Goal: Check status: Check status

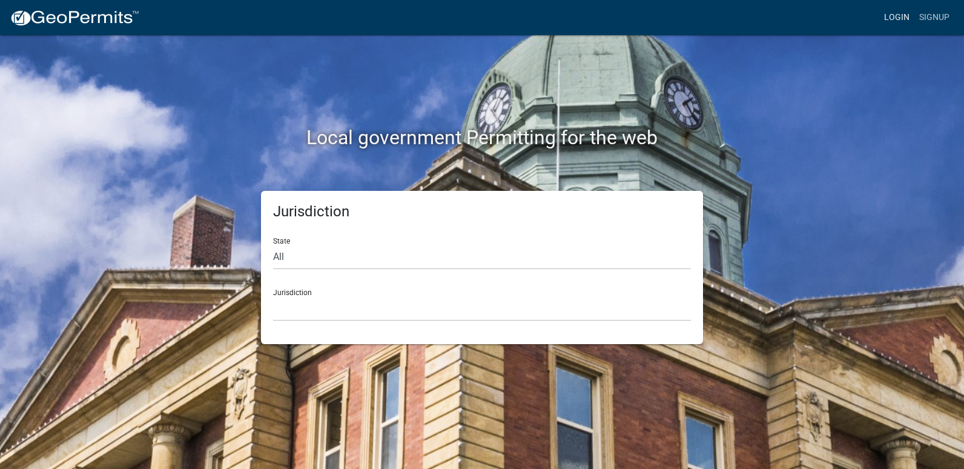
click at [889, 13] on link "Login" at bounding box center [896, 17] width 35 height 23
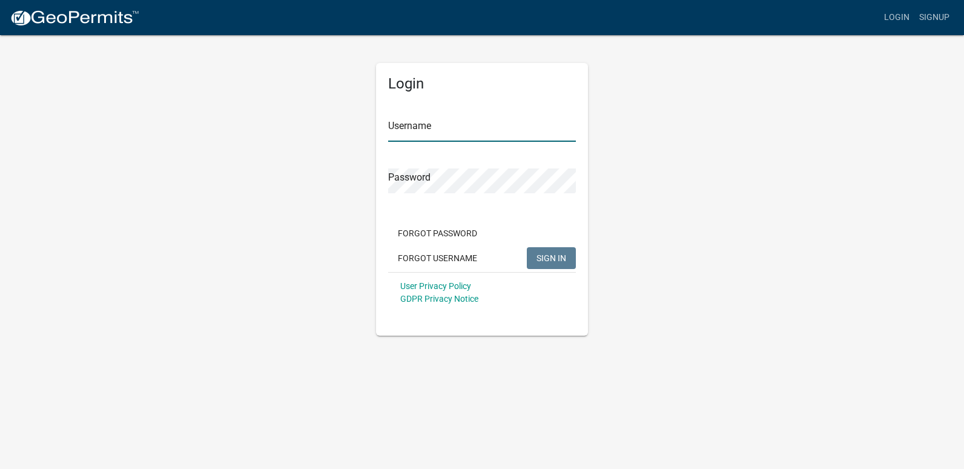
type input "ricktryon"
click at [553, 262] on span "SIGN IN" at bounding box center [552, 258] width 30 height 10
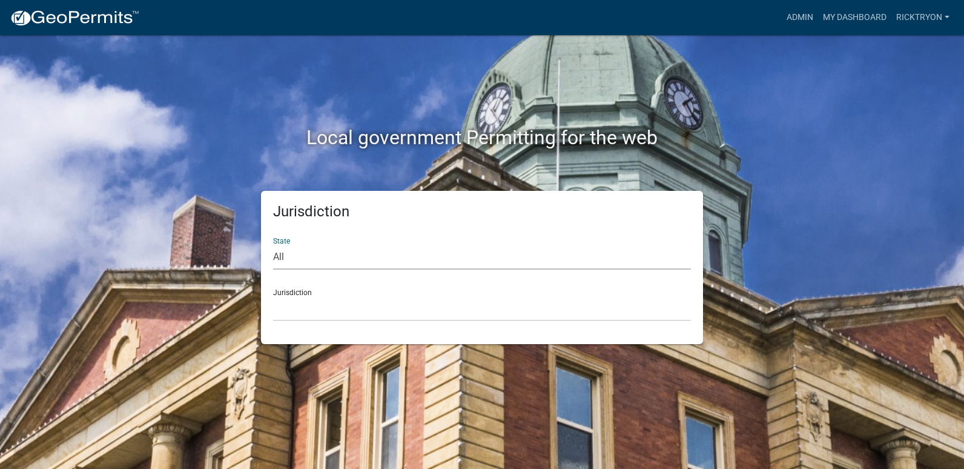
click at [297, 265] on select "All [US_STATE] [US_STATE] [US_STATE] [US_STATE] [US_STATE] [US_STATE] [US_STATE…" at bounding box center [482, 257] width 418 height 25
select select "[US_STATE]"
click at [273, 245] on select "All [US_STATE] [US_STATE] [US_STATE] [US_STATE] [US_STATE] [US_STATE] [US_STATE…" at bounding box center [482, 257] width 418 height 25
click at [318, 306] on select "City of [GEOGRAPHIC_DATA], [US_STATE] City of [GEOGRAPHIC_DATA], [US_STATE] Cit…" at bounding box center [482, 308] width 418 height 25
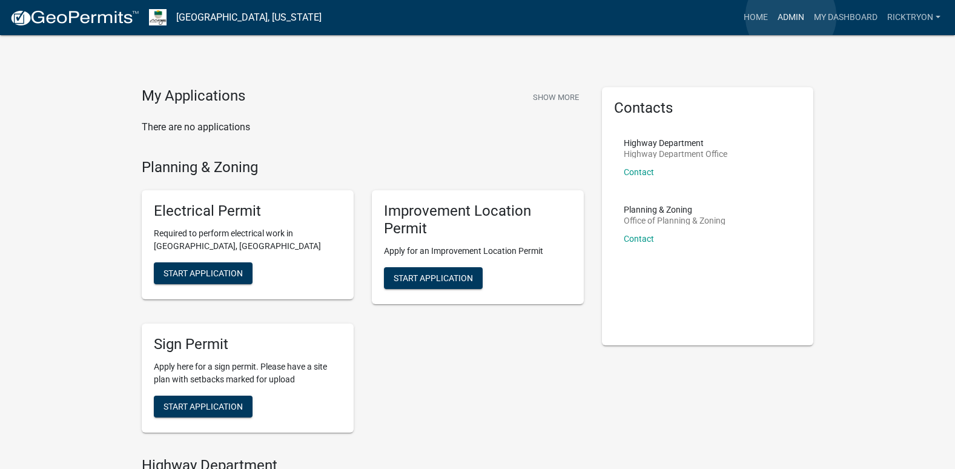
click at [791, 16] on link "Admin" at bounding box center [791, 17] width 36 height 23
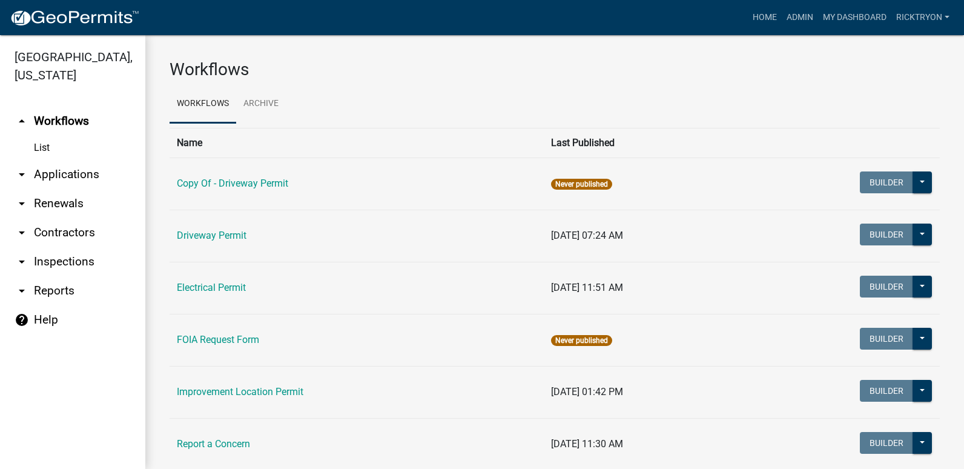
click at [25, 176] on icon "arrow_drop_down" at bounding box center [22, 174] width 15 height 15
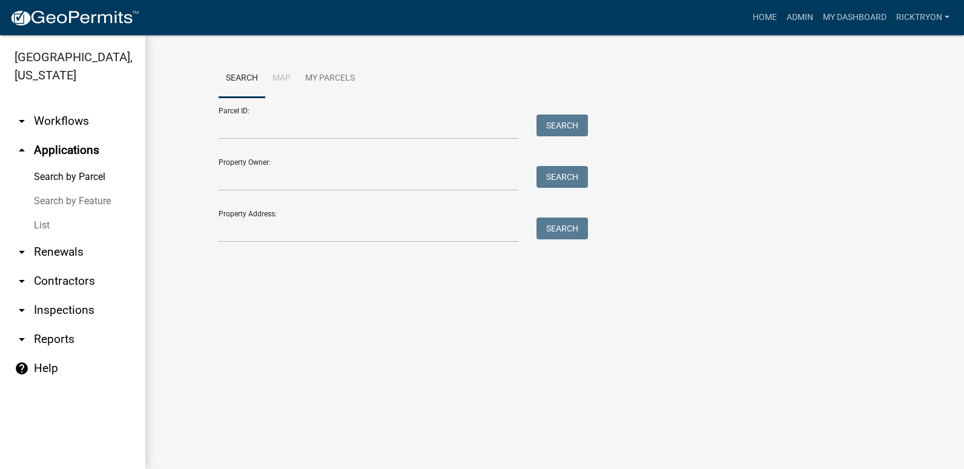
click at [41, 226] on link "List" at bounding box center [72, 225] width 145 height 24
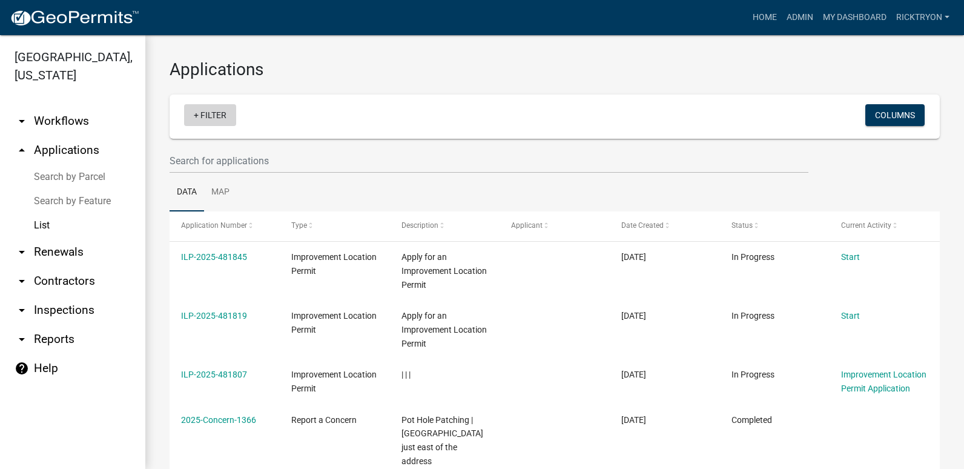
click at [203, 111] on link "+ Filter" at bounding box center [210, 115] width 52 height 22
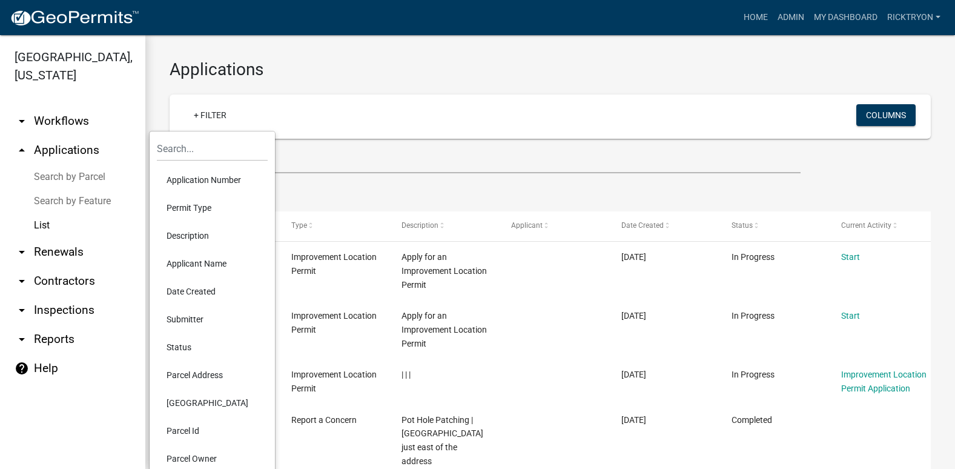
click at [187, 178] on li "Application Number" at bounding box center [212, 180] width 111 height 28
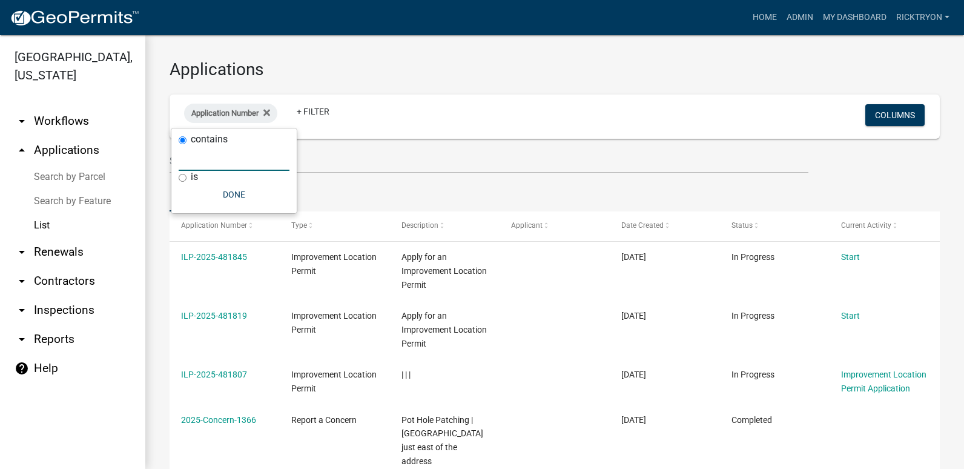
click at [211, 164] on input "text" at bounding box center [234, 158] width 111 height 25
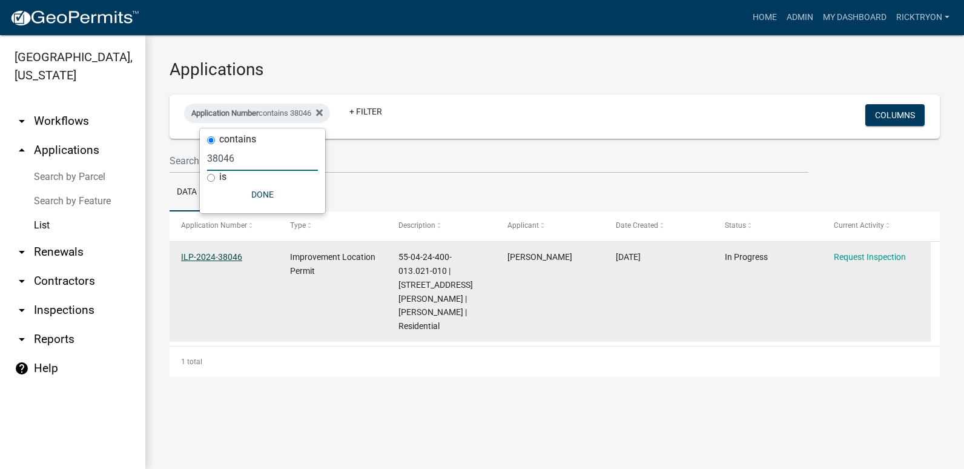
type input "38046"
click at [219, 257] on link "ILP-2024-38046" at bounding box center [211, 257] width 61 height 10
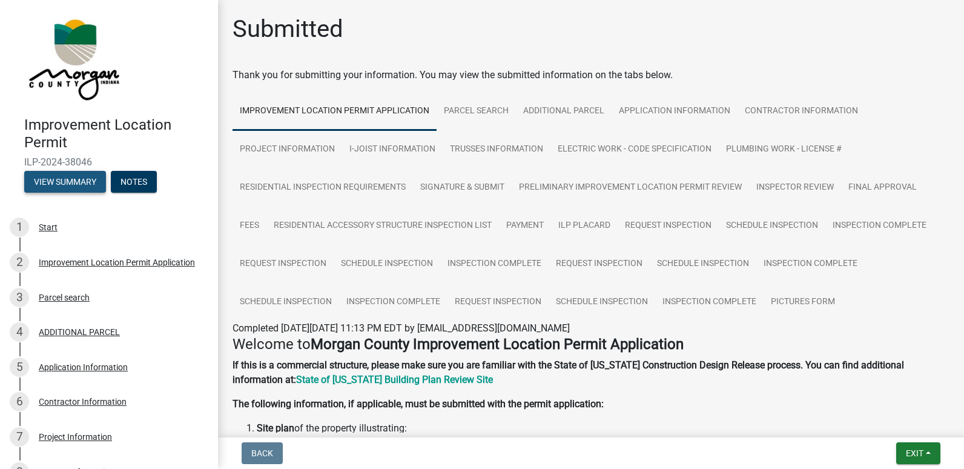
click at [64, 183] on button "View Summary" at bounding box center [65, 182] width 82 height 22
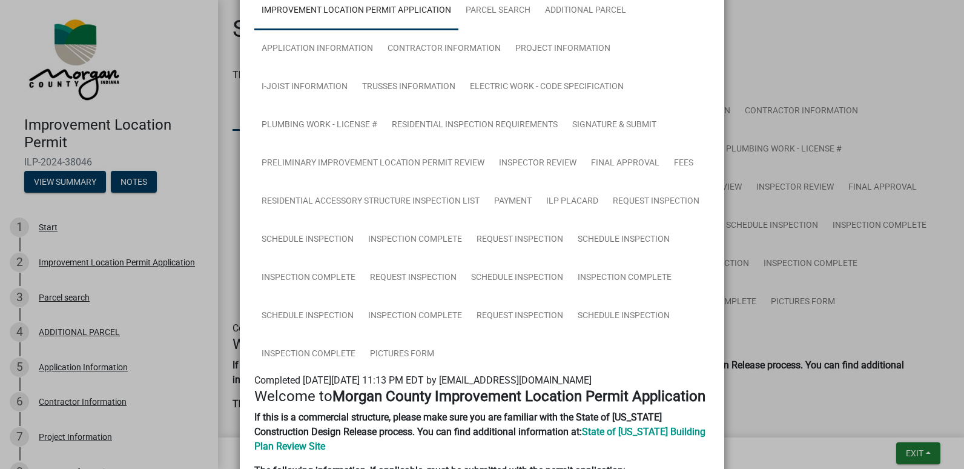
scroll to position [182, 0]
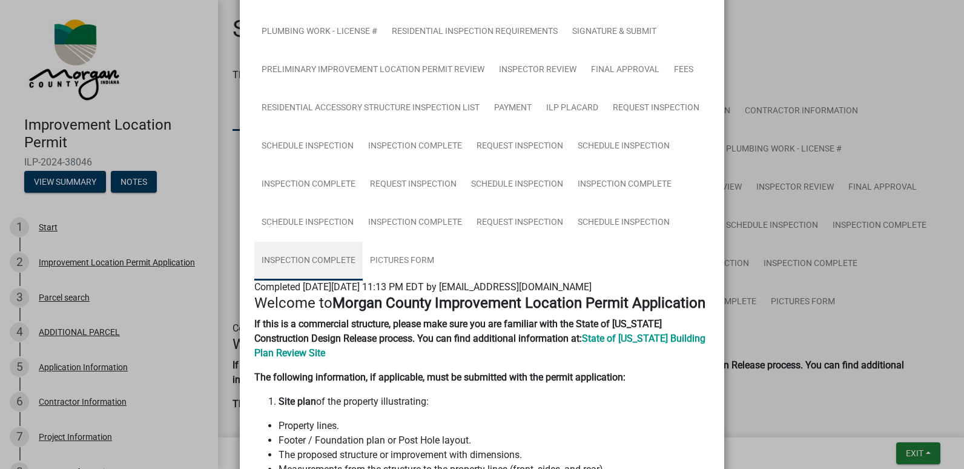
click at [306, 259] on link "Inspection Complete" at bounding box center [308, 261] width 108 height 39
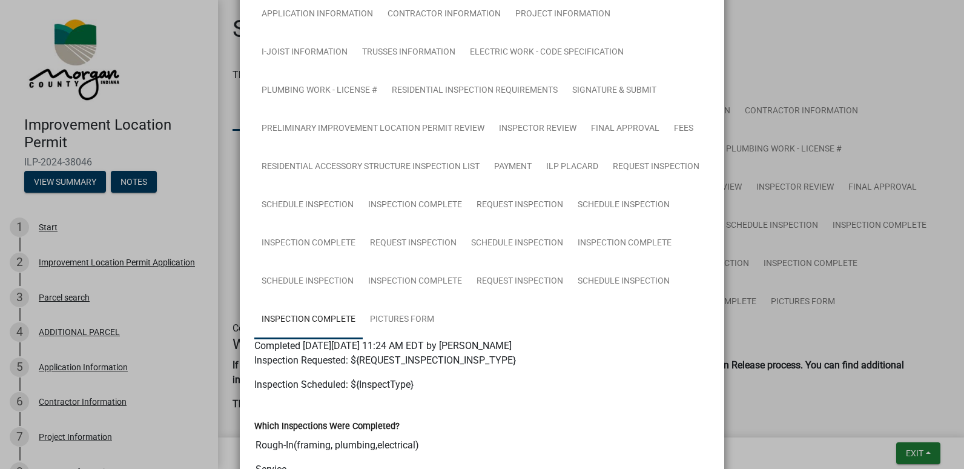
scroll to position [122, 0]
click at [409, 324] on link "Pictures Form" at bounding box center [402, 320] width 79 height 39
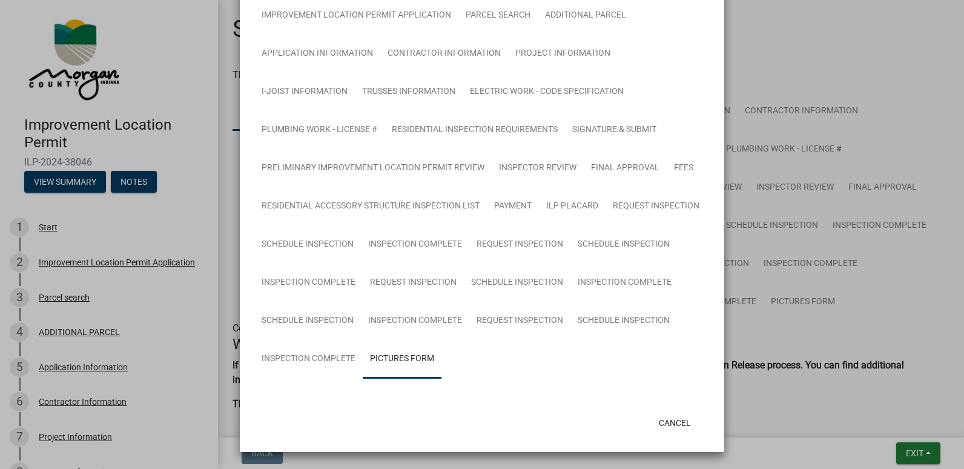
scroll to position [119, 0]
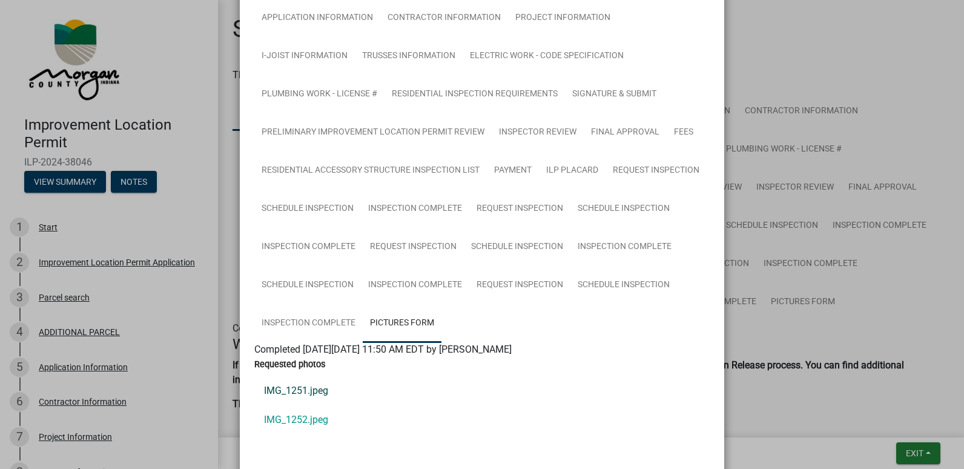
click at [308, 390] on link "IMG_1251.jpeg" at bounding box center [481, 390] width 455 height 29
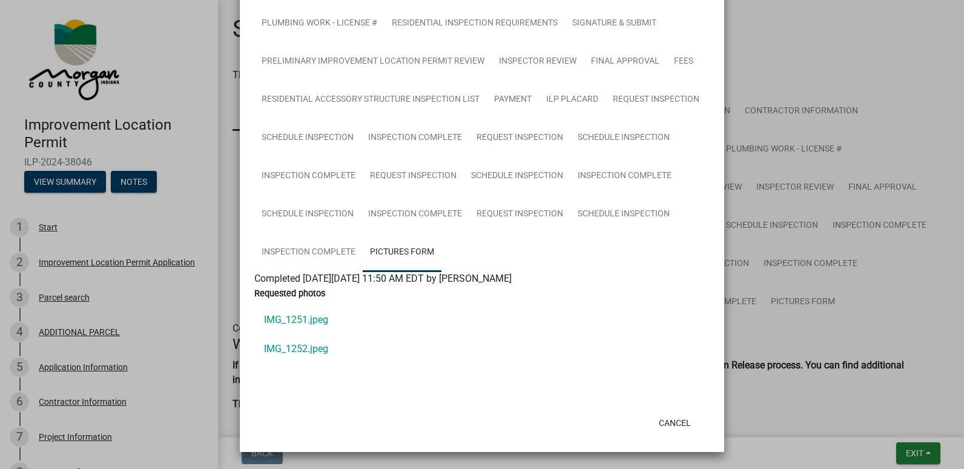
scroll to position [0, 0]
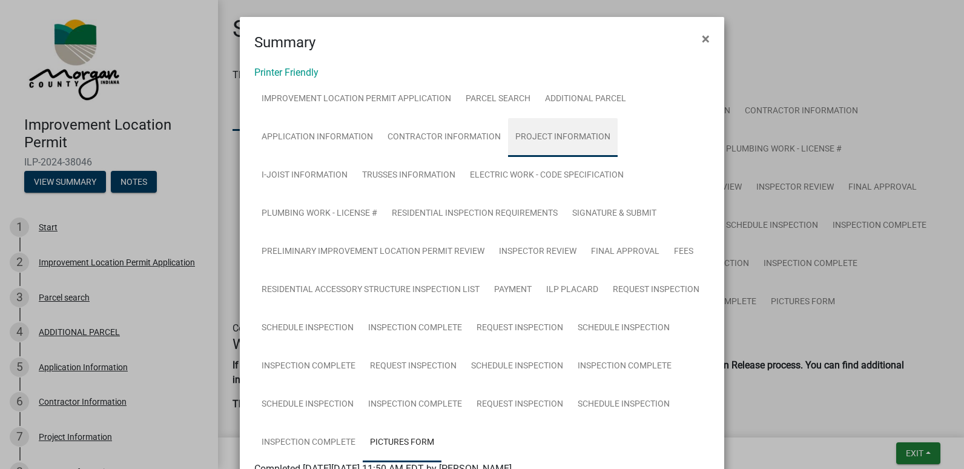
click at [545, 136] on link "Project Information" at bounding box center [563, 137] width 110 height 39
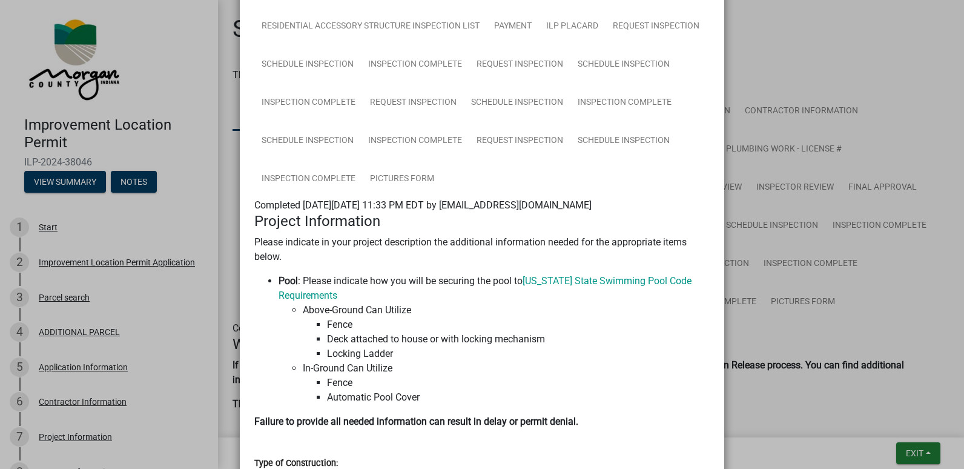
scroll to position [242, 0]
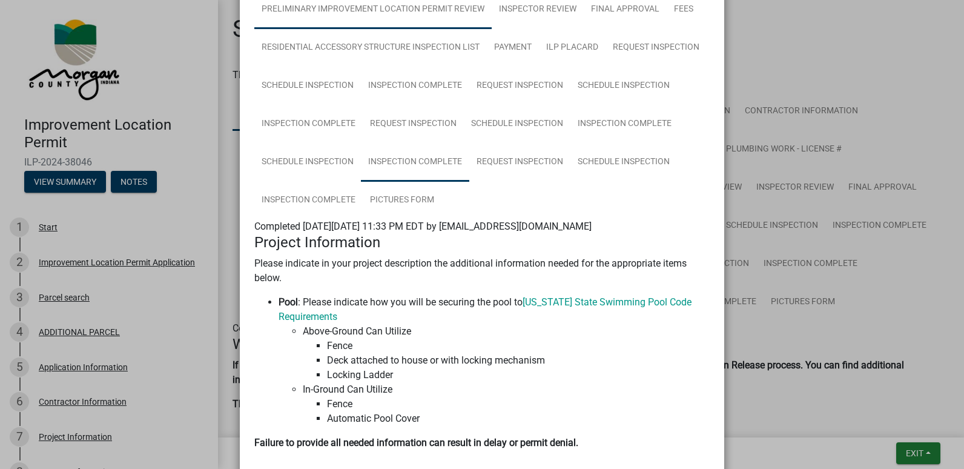
click at [399, 158] on link "Inspection Complete" at bounding box center [415, 162] width 108 height 39
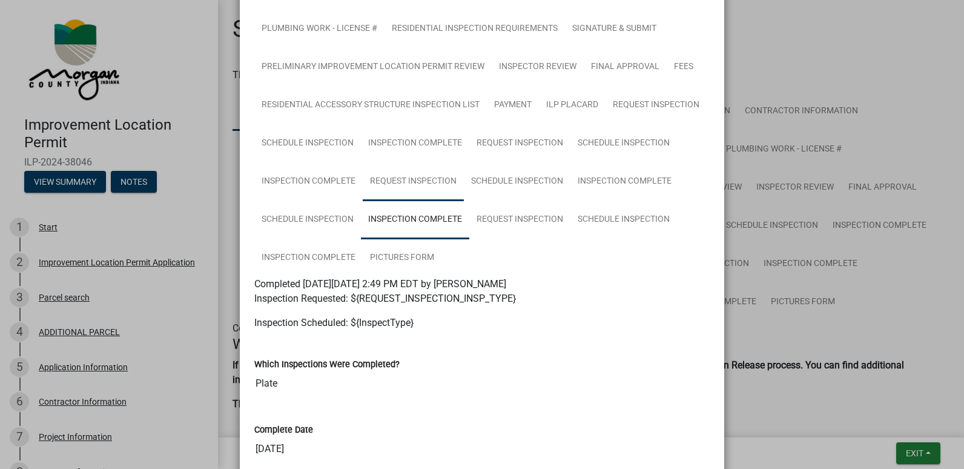
scroll to position [59, 0]
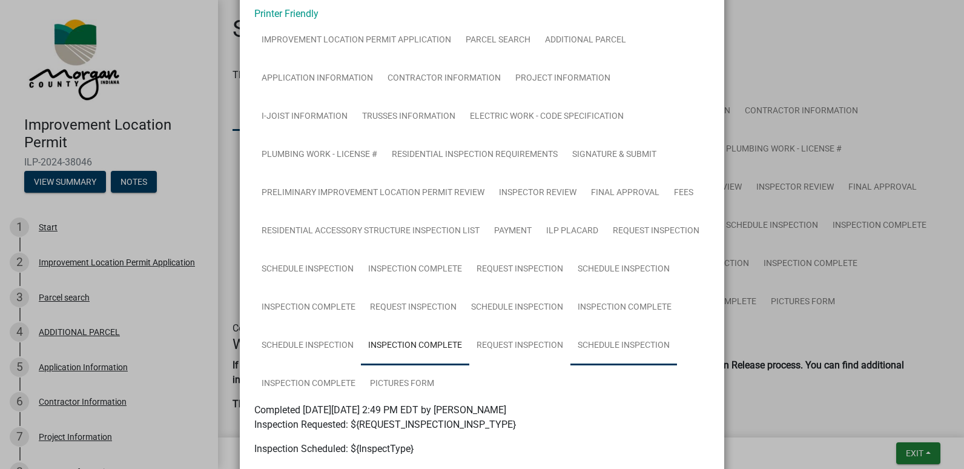
click at [635, 353] on link "Schedule Inspection" at bounding box center [624, 345] width 107 height 39
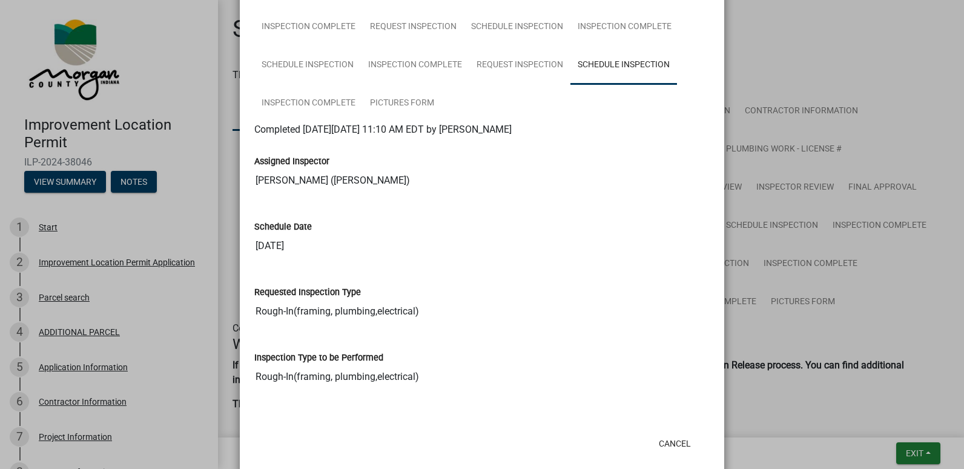
scroll to position [360, 0]
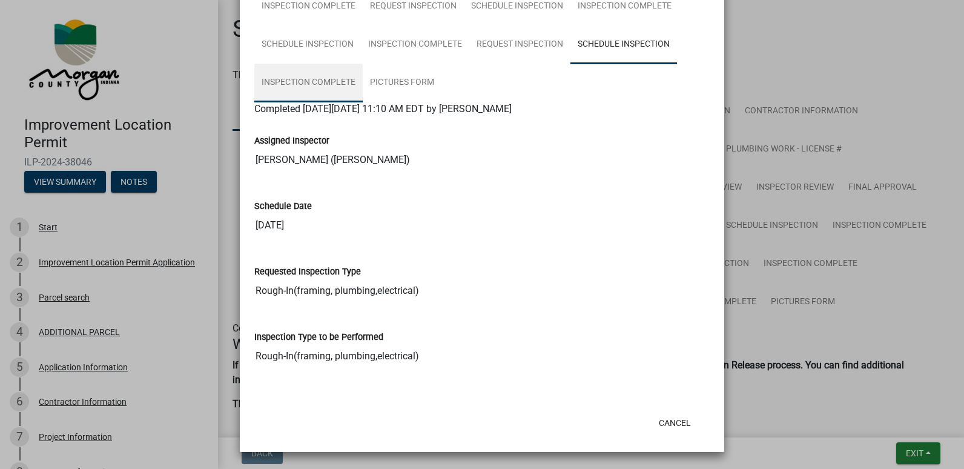
click at [326, 78] on link "Inspection Complete" at bounding box center [308, 83] width 108 height 39
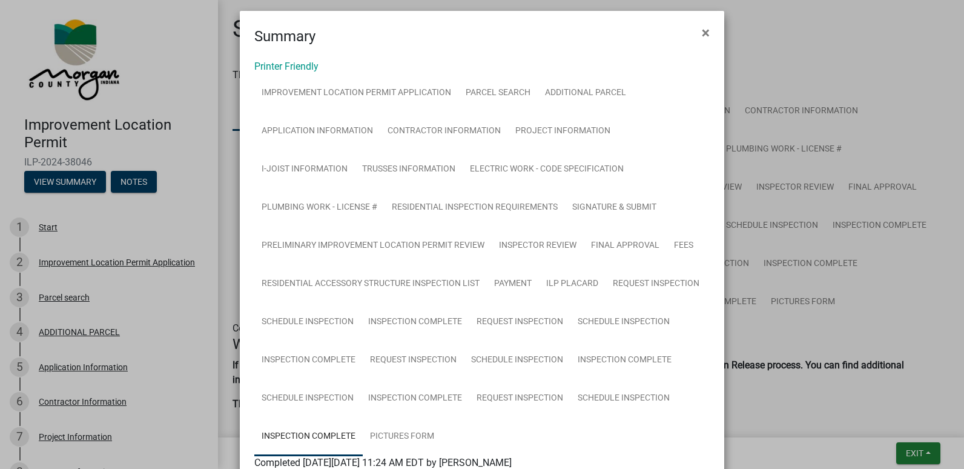
scroll to position [0, 0]
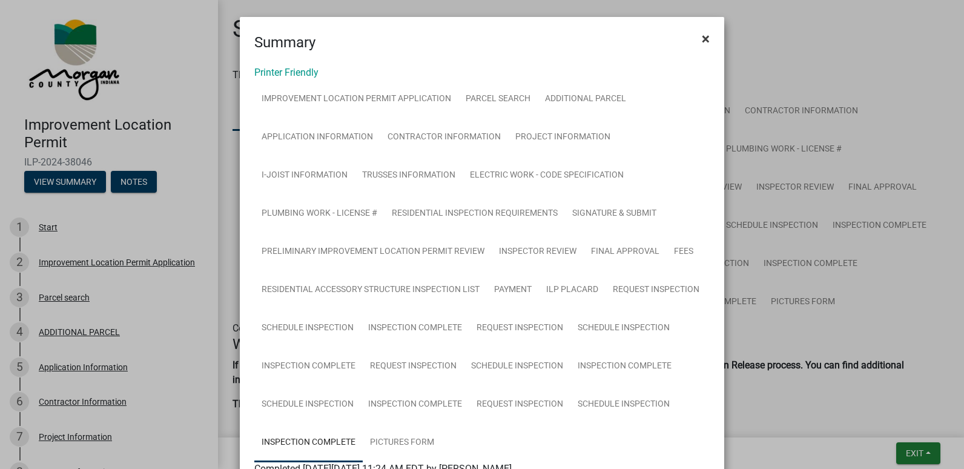
click at [702, 42] on span "×" at bounding box center [706, 38] width 8 height 17
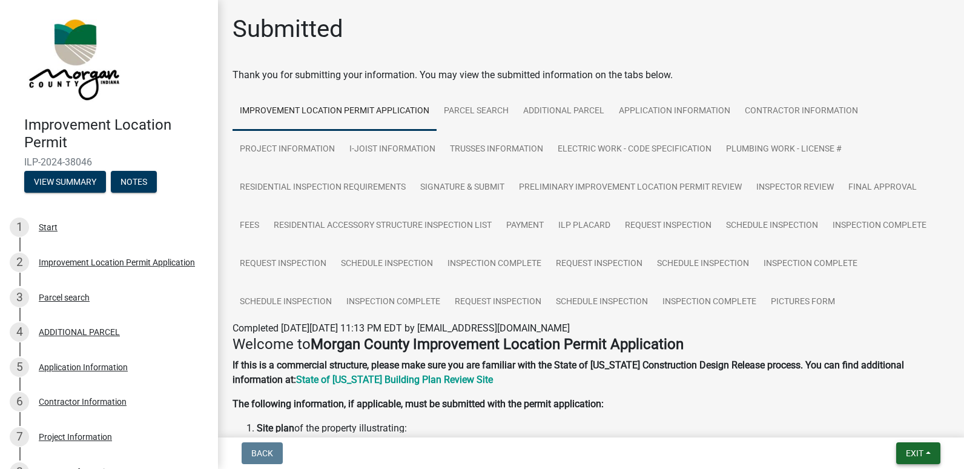
click at [910, 453] on span "Exit" at bounding box center [915, 453] width 18 height 10
click at [883, 422] on button "Save & Exit" at bounding box center [892, 421] width 97 height 29
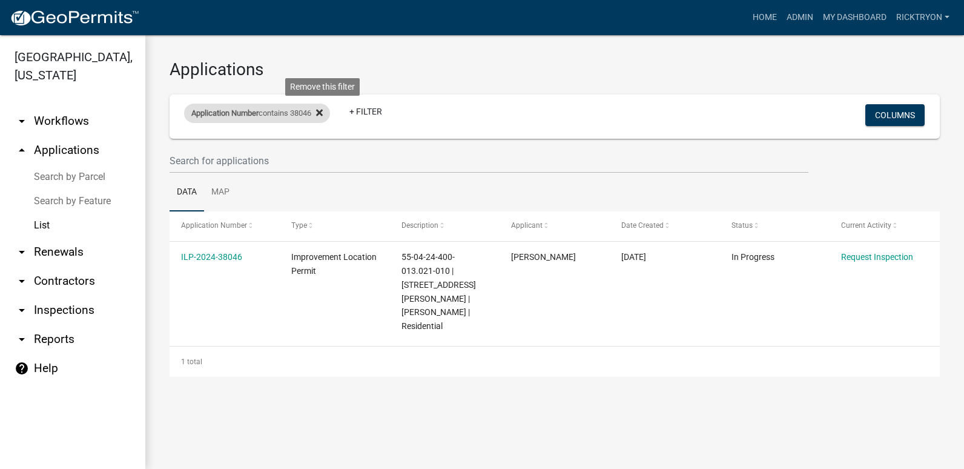
click at [323, 111] on icon at bounding box center [319, 112] width 7 height 7
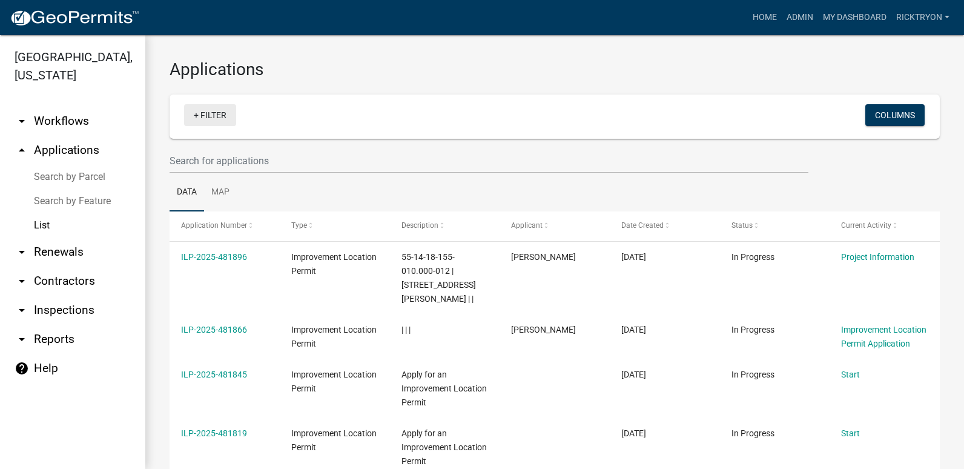
click at [205, 118] on link "+ Filter" at bounding box center [210, 115] width 52 height 22
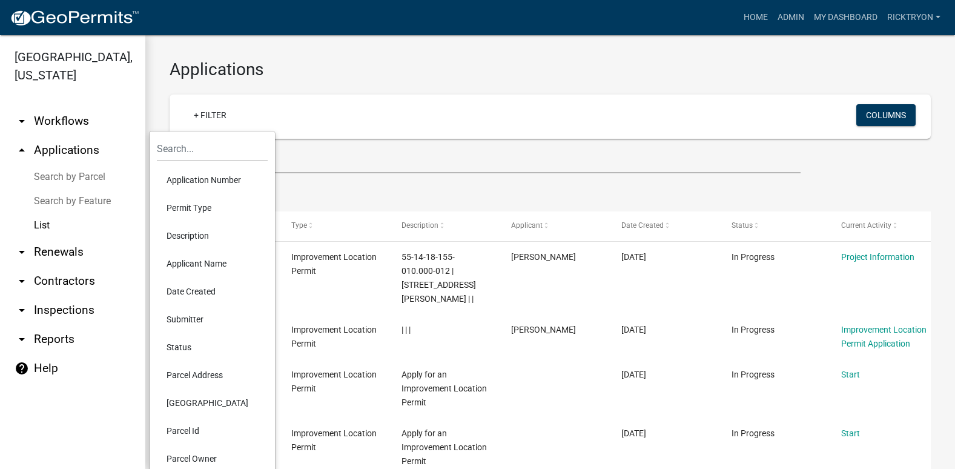
click at [212, 185] on li "Application Number" at bounding box center [212, 180] width 111 height 28
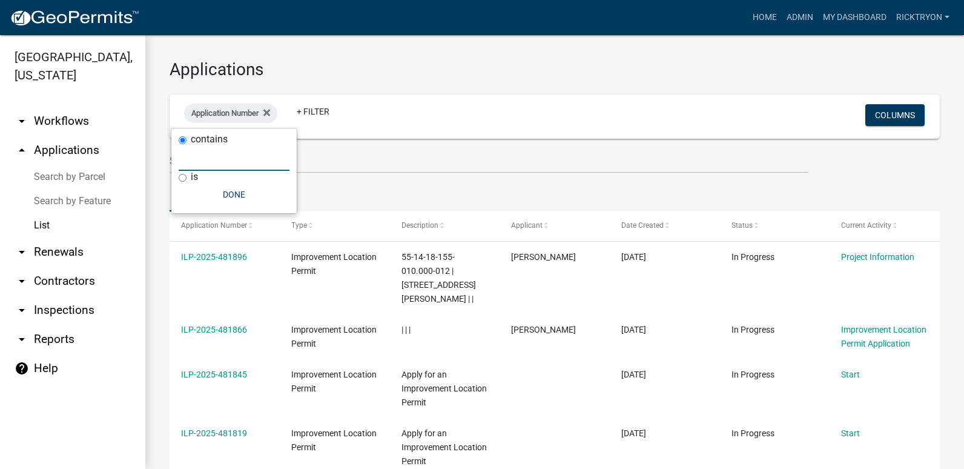
click at [222, 163] on input "text" at bounding box center [234, 158] width 111 height 25
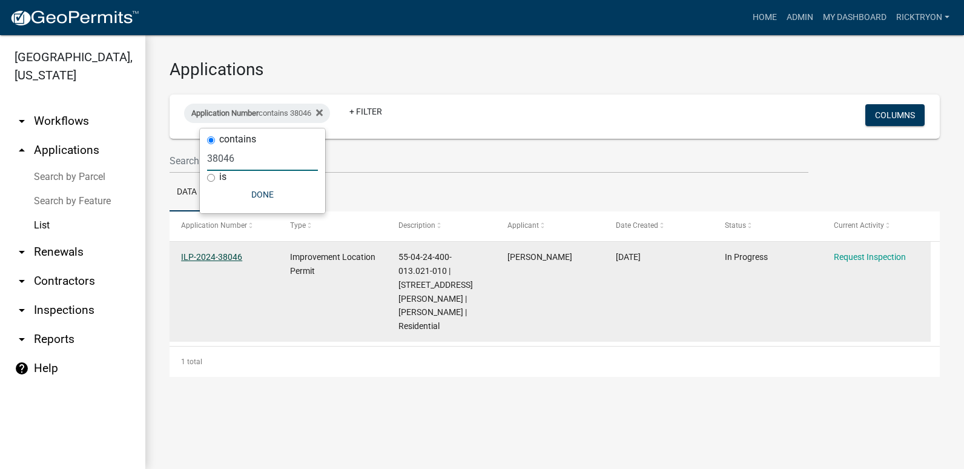
type input "38046"
click at [208, 258] on link "ILP-2024-38046" at bounding box center [211, 257] width 61 height 10
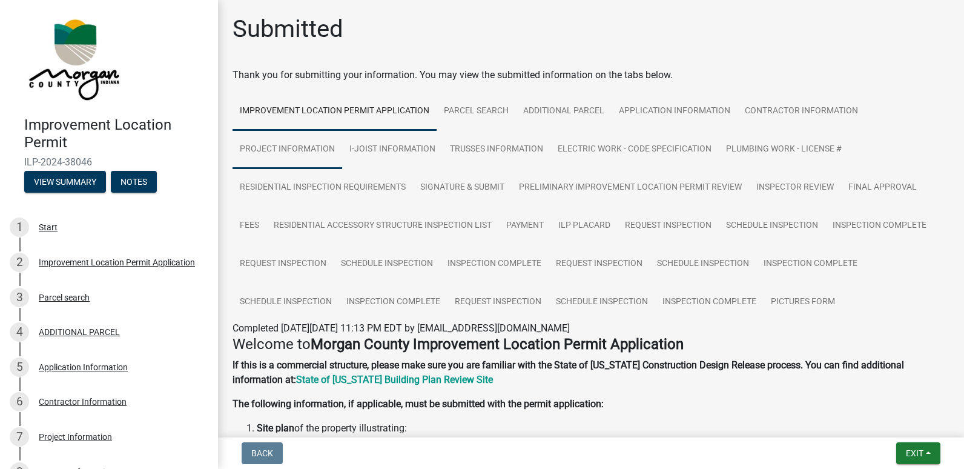
click at [305, 151] on link "Project Information" at bounding box center [288, 149] width 110 height 39
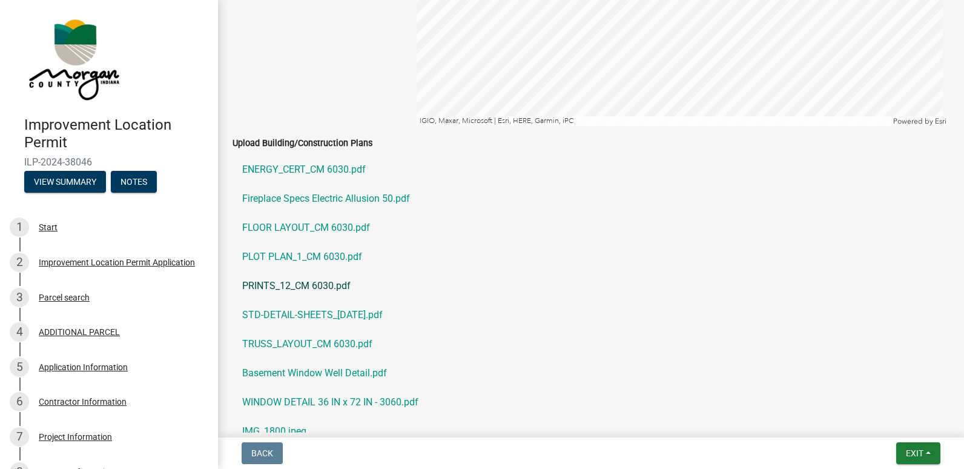
scroll to position [2120, 0]
click at [283, 224] on link "FLOOR LAYOUT_CM 6030.pdf" at bounding box center [591, 226] width 717 height 29
click at [288, 257] on link "PLOT PLAN_1_CM 6030.pdf" at bounding box center [591, 255] width 717 height 29
click at [281, 282] on link "PRINTS_12_CM 6030.pdf" at bounding box center [591, 284] width 717 height 29
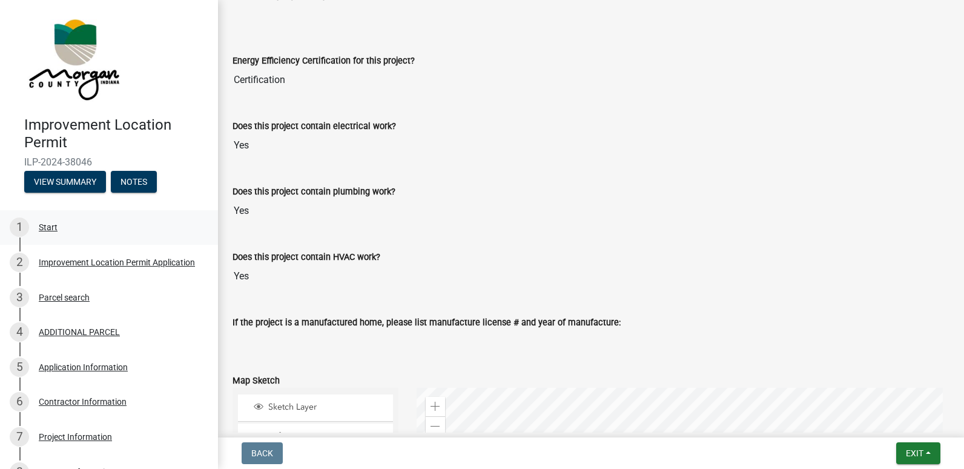
scroll to position [1635, 0]
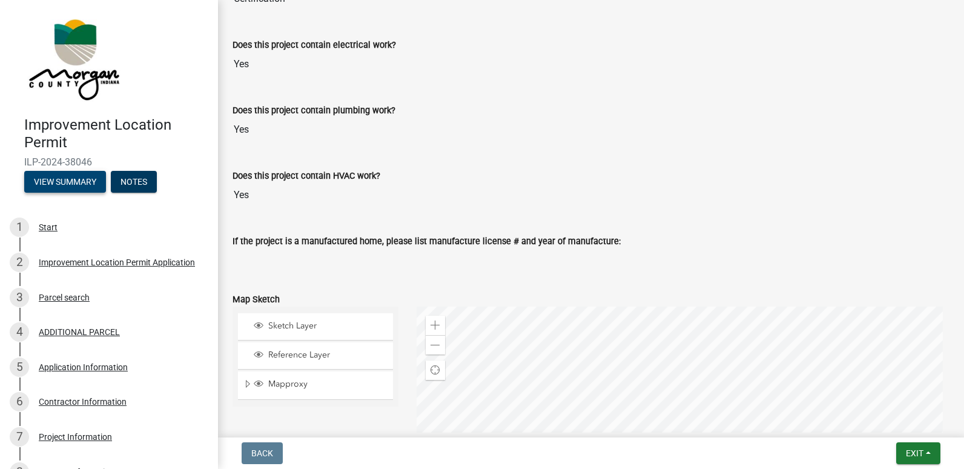
click at [64, 177] on button "View Summary" at bounding box center [65, 182] width 82 height 22
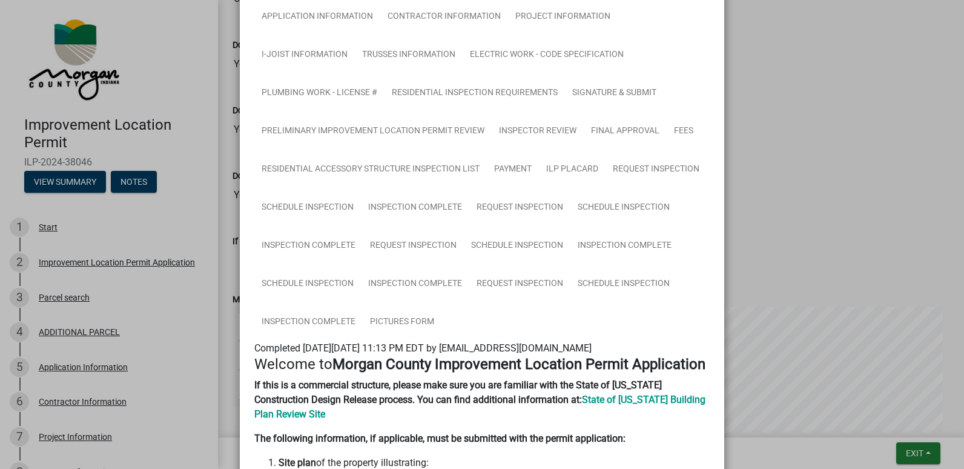
scroll to position [121, 0]
click at [308, 320] on link "Inspection Complete" at bounding box center [308, 321] width 108 height 39
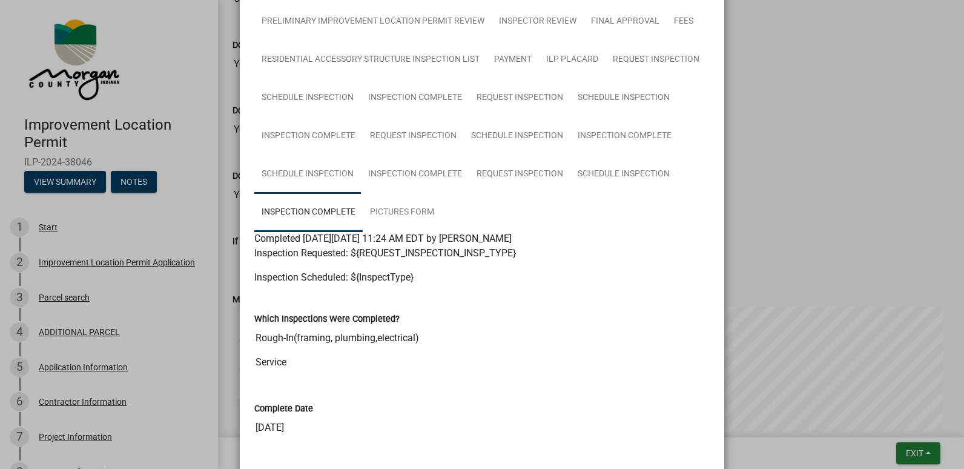
scroll to position [243, 0]
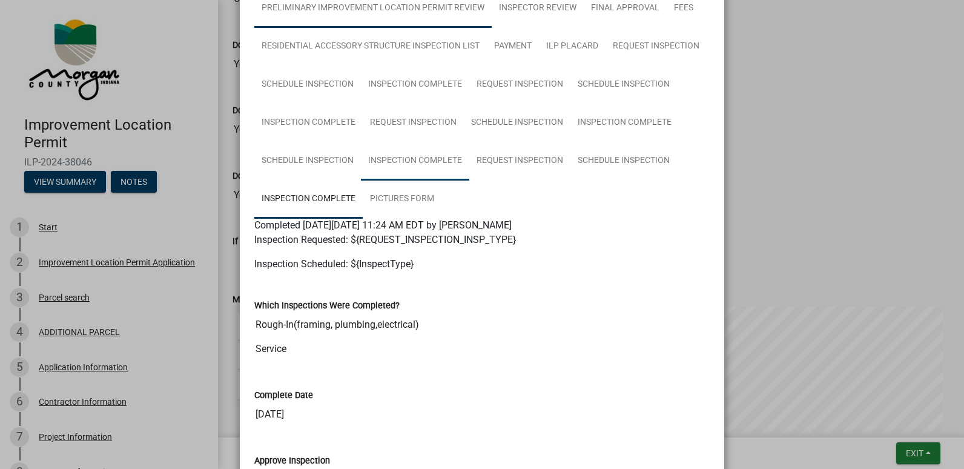
click at [425, 159] on link "Inspection Complete" at bounding box center [415, 161] width 108 height 39
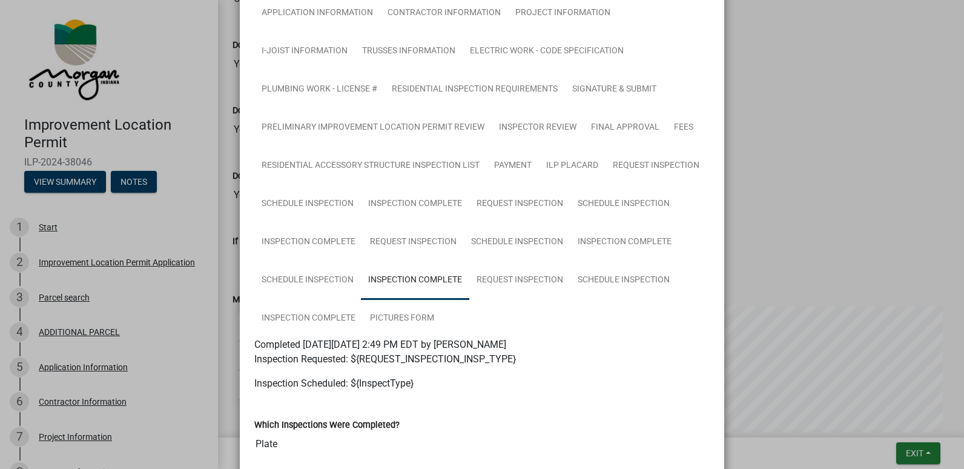
scroll to position [79, 0]
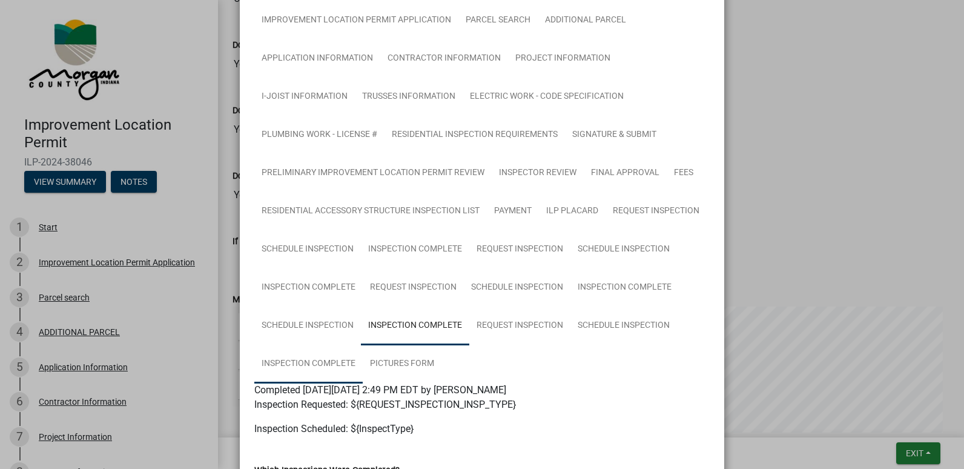
click at [329, 361] on link "Inspection Complete" at bounding box center [308, 364] width 108 height 39
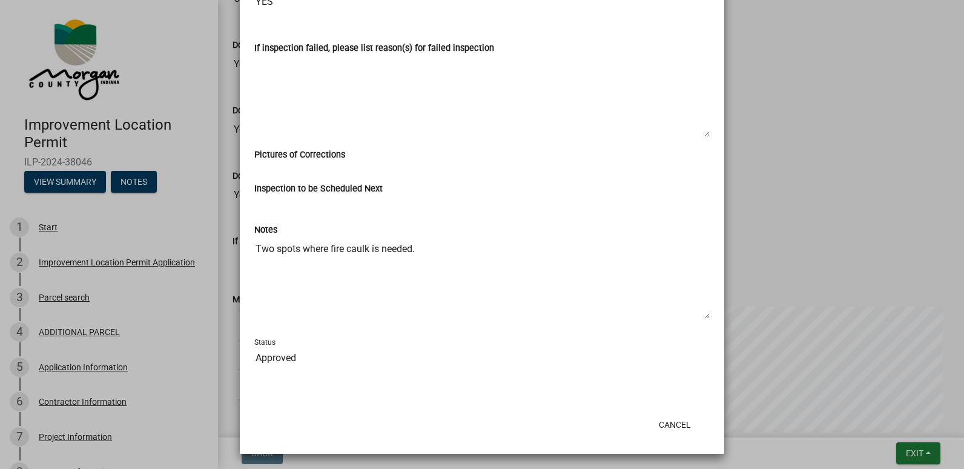
scroll to position [789, 0]
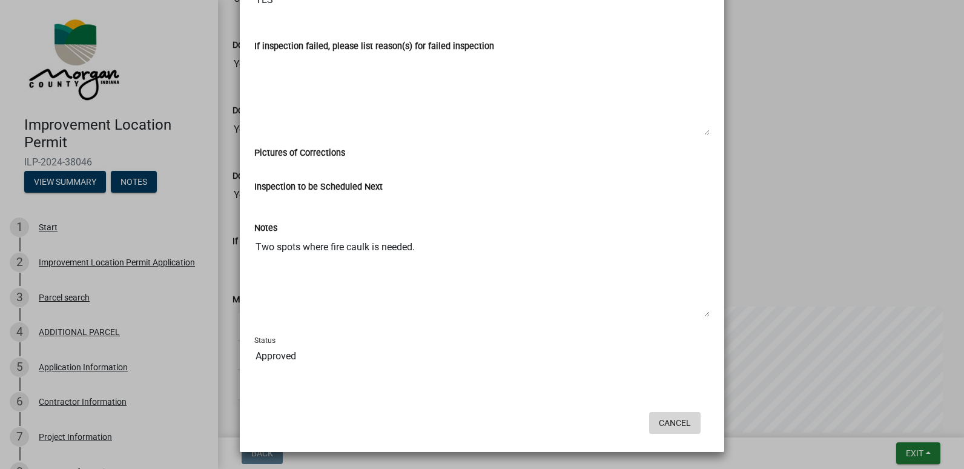
click at [677, 422] on button "Cancel" at bounding box center [674, 423] width 51 height 22
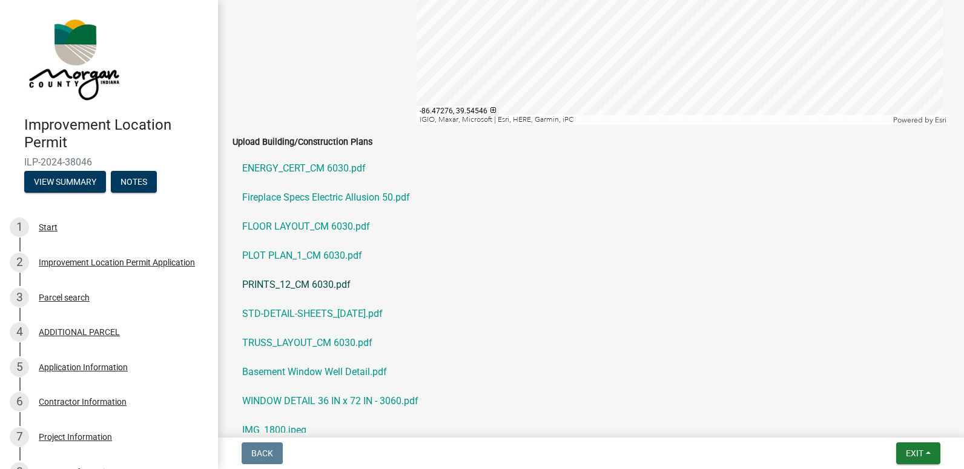
scroll to position [2241, 0]
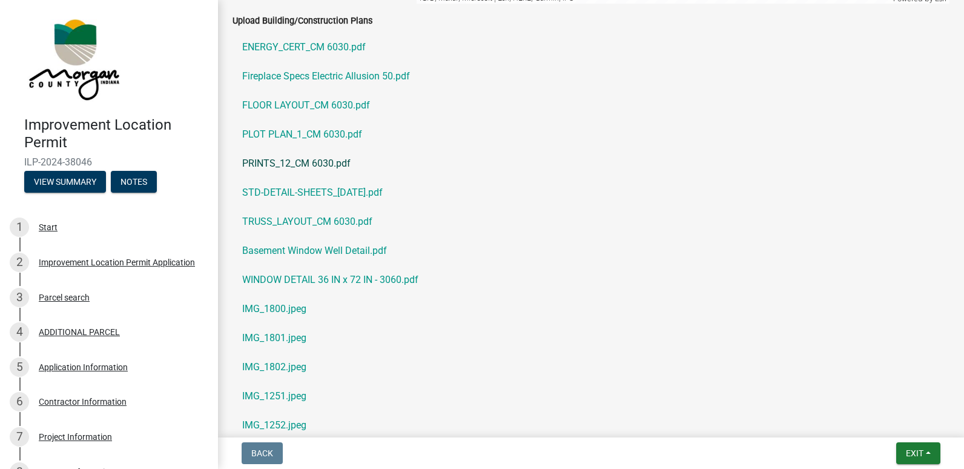
click at [275, 163] on link "PRINTS_12_CM 6030.pdf" at bounding box center [591, 163] width 717 height 29
click at [915, 448] on button "Exit" at bounding box center [918, 453] width 44 height 22
click at [889, 427] on button "Save & Exit" at bounding box center [892, 421] width 97 height 29
